Goal: Find specific page/section: Find specific page/section

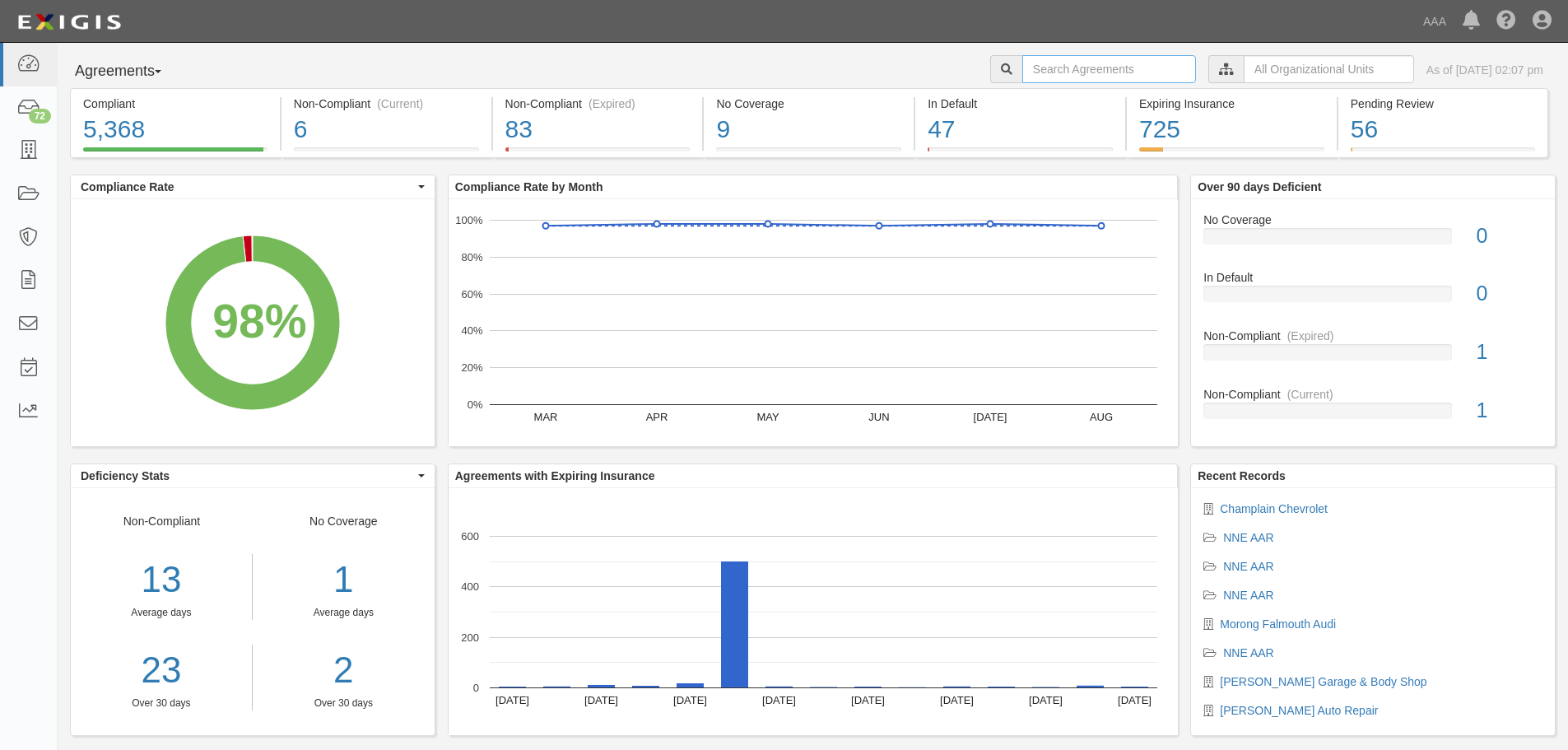
click at [1022, 72] on input "text" at bounding box center [1109, 68] width 174 height 28
type input "champlain"
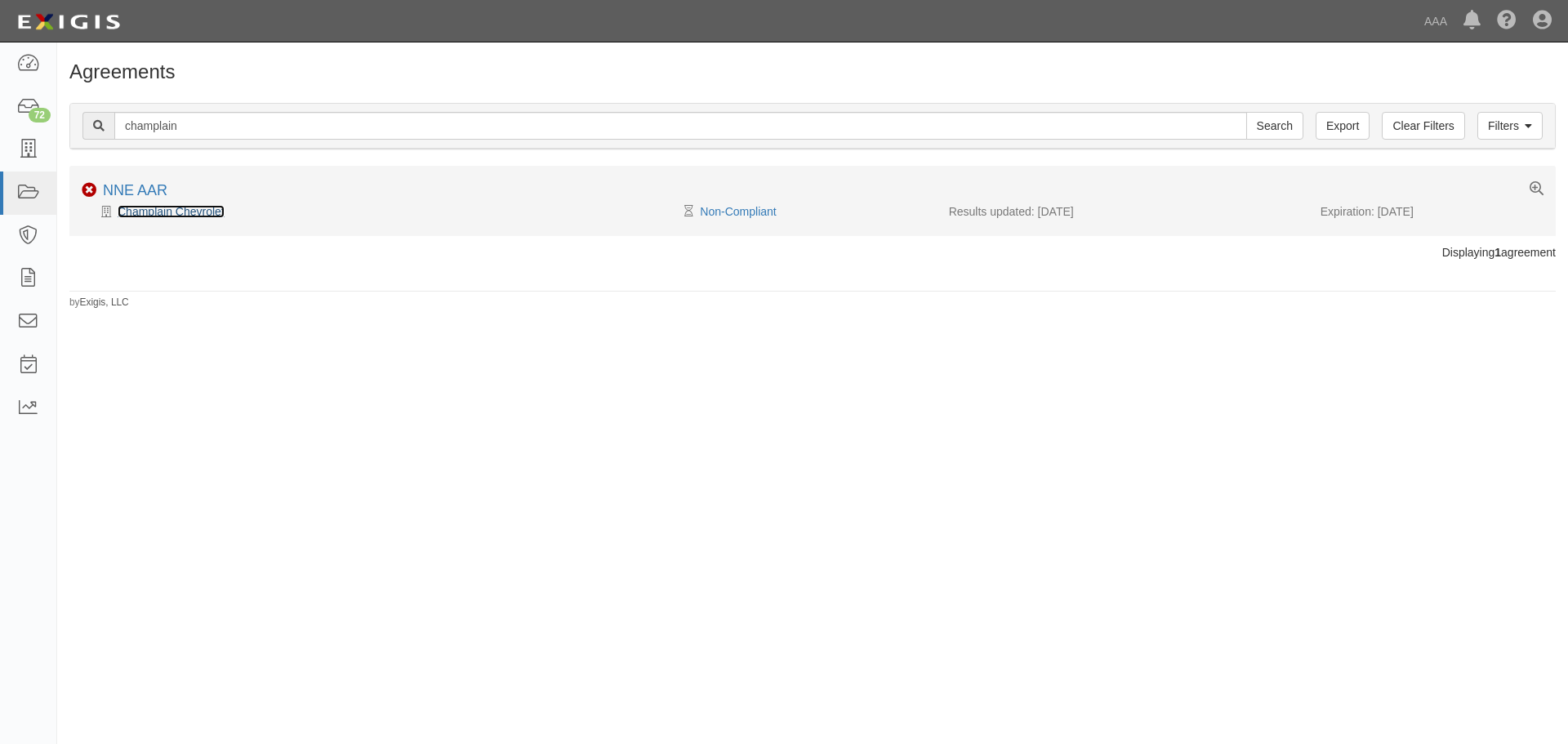
click at [148, 211] on link "Champlain Chevrolet" at bounding box center [171, 211] width 107 height 13
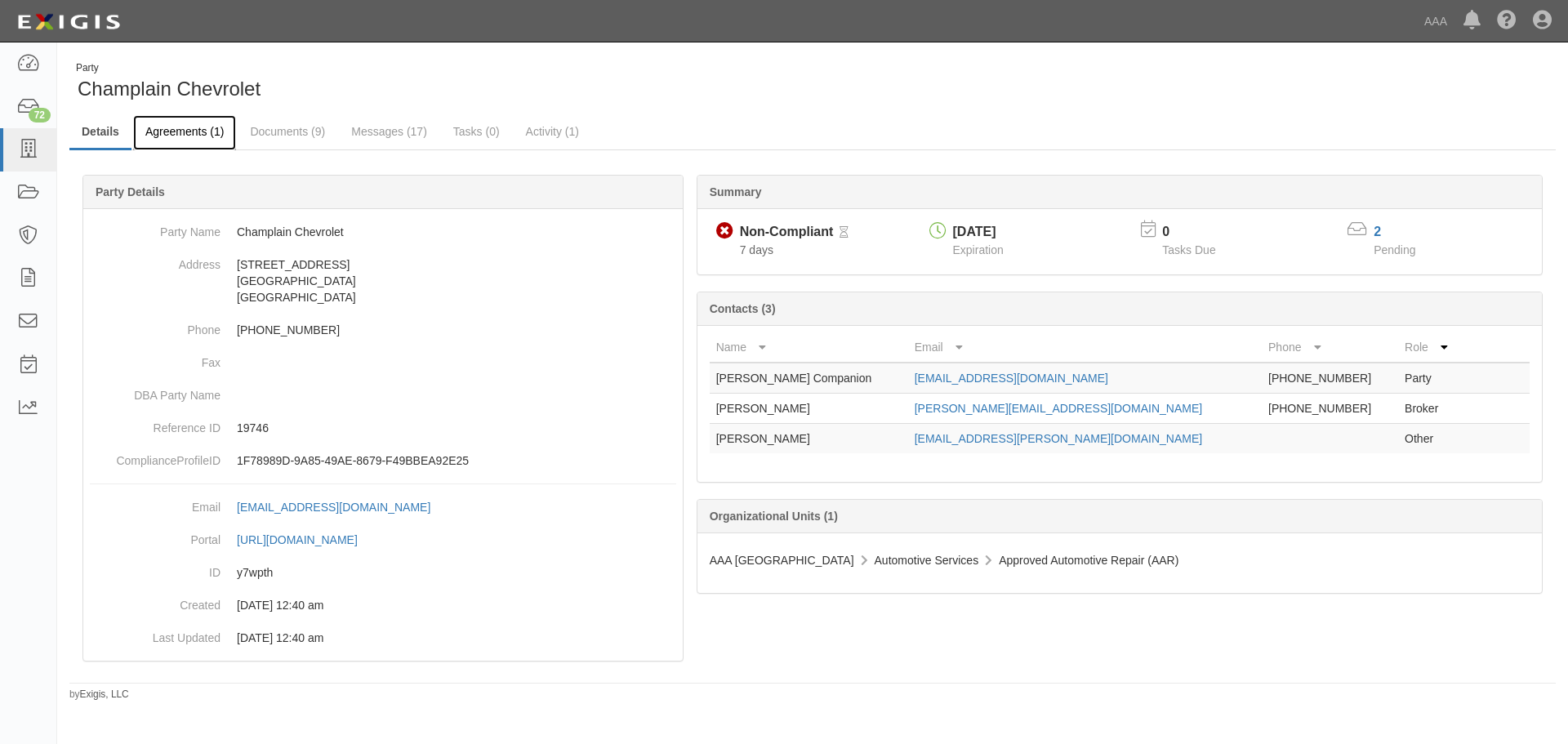
click at [183, 132] on link "Agreements (1)" at bounding box center [184, 132] width 103 height 35
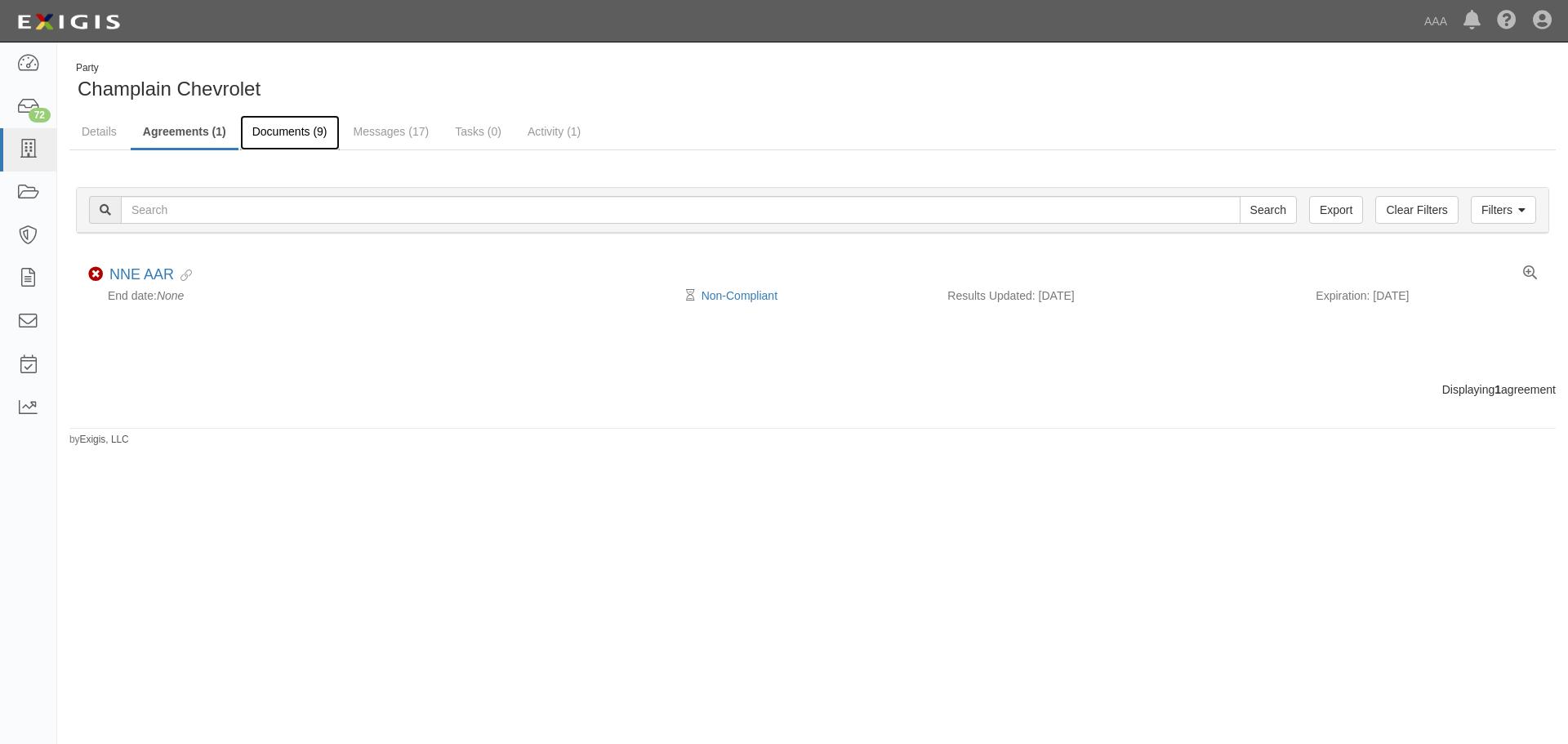
click at [273, 131] on link "Documents (9)" at bounding box center [290, 132] width 99 height 35
click at [273, 130] on link "Documents (9)" at bounding box center [290, 132] width 99 height 35
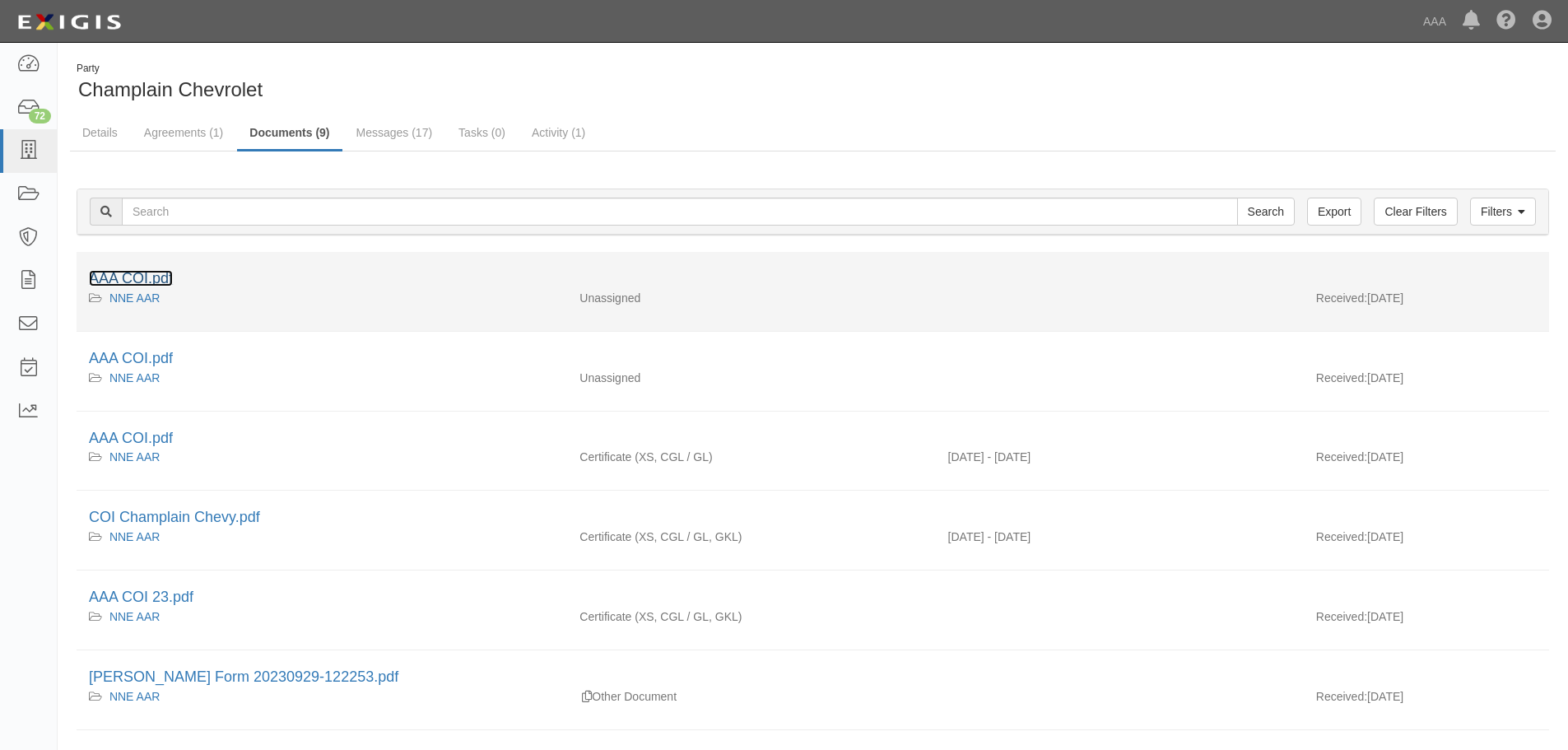
click at [144, 275] on link "AAA COI.pdf" at bounding box center [131, 277] width 84 height 16
